Goal: Use online tool/utility: Utilize a website feature to perform a specific function

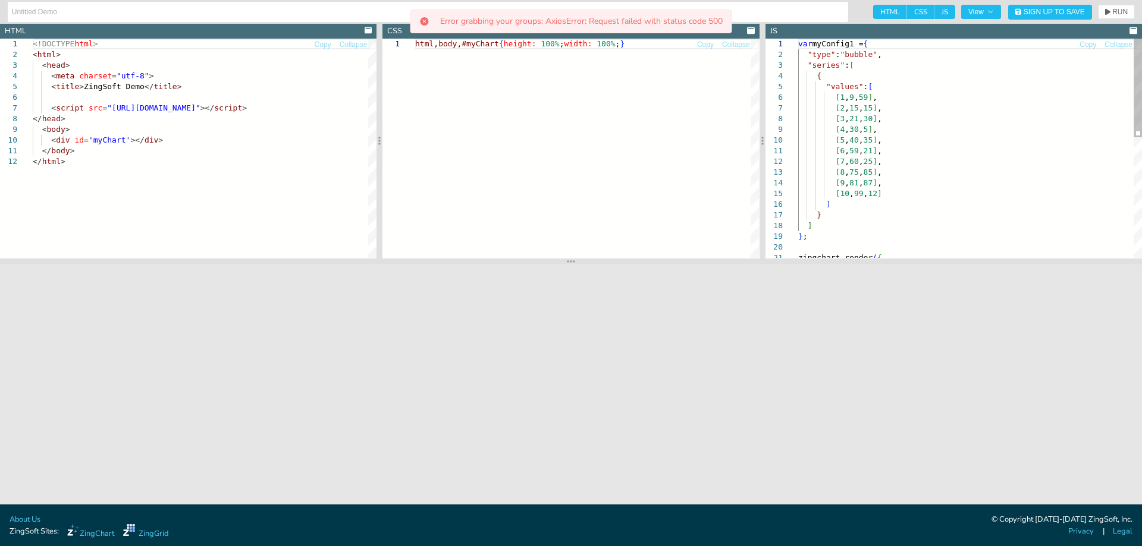
click at [895, 122] on div "var myConfig1 = { "type" : "bubble" , "series" : [ { "values" : [ [ 1 , 9 , 59 …" at bounding box center [970, 282] width 344 height 487
click at [895, 110] on div "[ 7 , 60 , 25 ] , [ 8 , 75 , 85 ] , [ 9 , 81 , 87 ] , [ 10 , 99 , 12 ] ] } ] } …" at bounding box center [970, 282] width 344 height 487
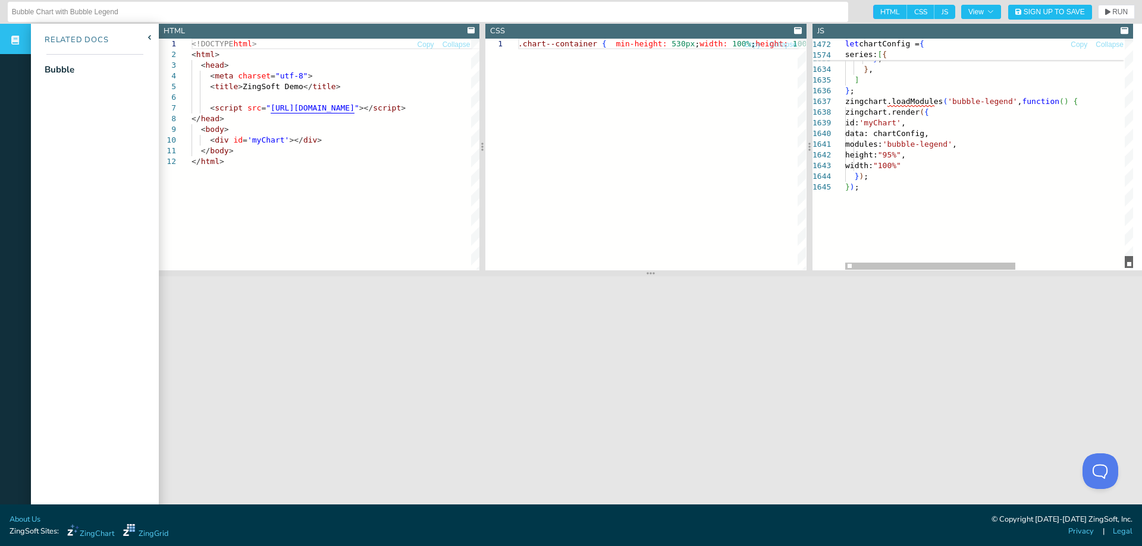
click at [1133, 266] on div at bounding box center [1128, 262] width 8 height 12
drag, startPoint x: 913, startPoint y: 153, endPoint x: 899, endPoint y: 156, distance: 14.0
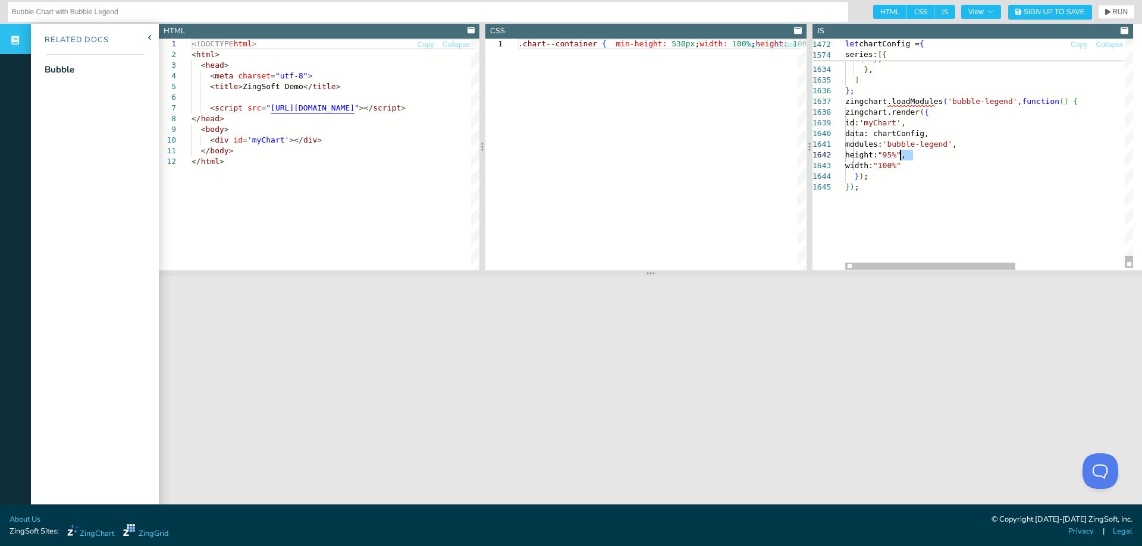
type textarea "modules: 'bubble-legend', height: "700px", width: "700px" }); });"
click at [1112, 10] on span "RUN" at bounding box center [1119, 11] width 15 height 7
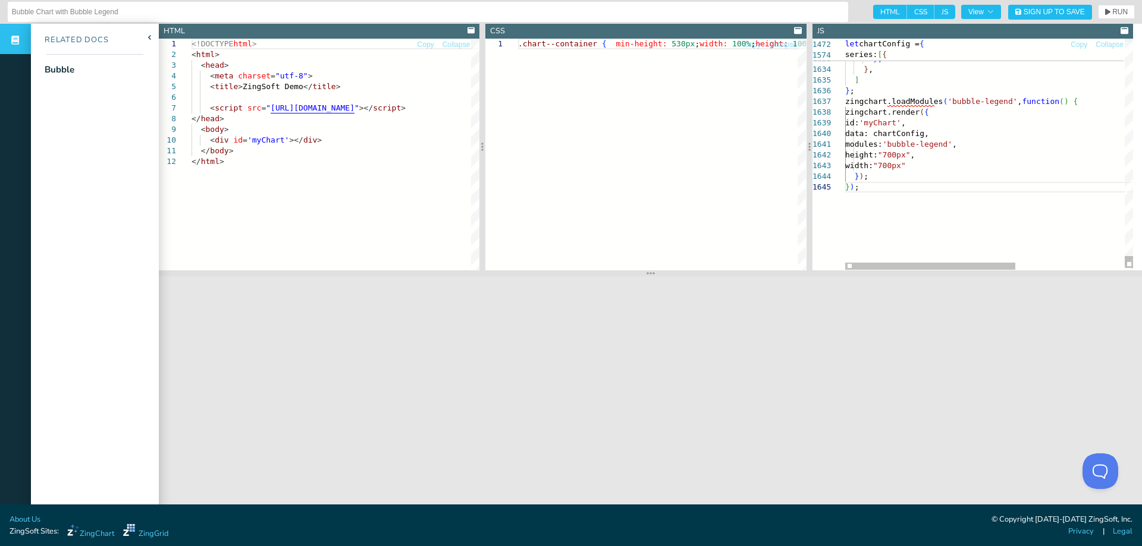
scroll to position [22, 12]
